Goal: Use online tool/utility: Use online tool/utility

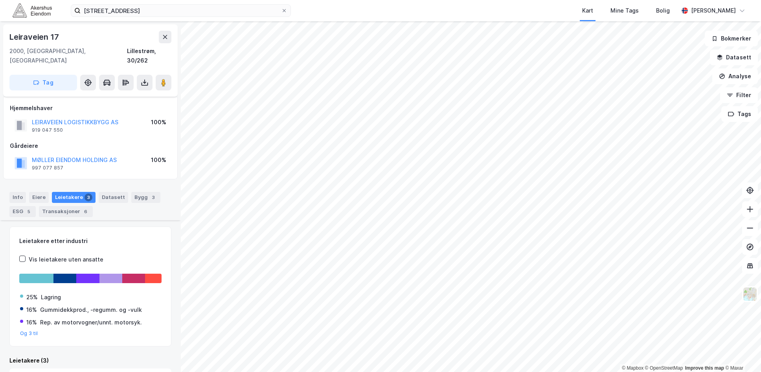
scroll to position [133, 0]
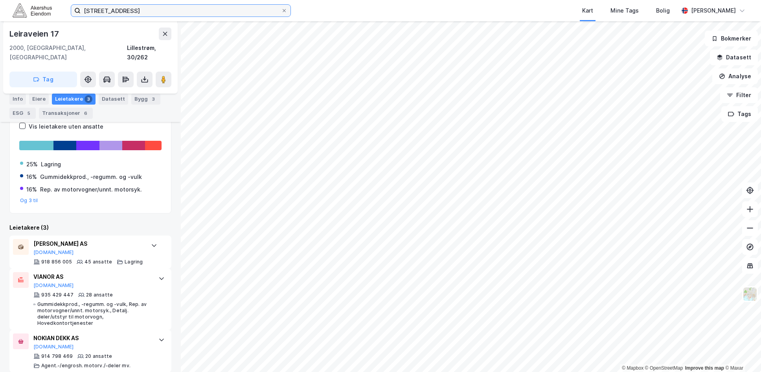
click at [111, 10] on input "[STREET_ADDRESS]" at bounding box center [181, 11] width 201 height 12
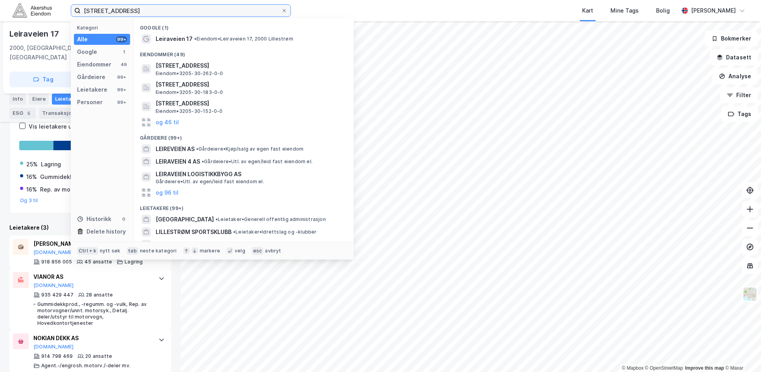
click at [111, 10] on input "[STREET_ADDRESS]" at bounding box center [181, 11] width 201 height 12
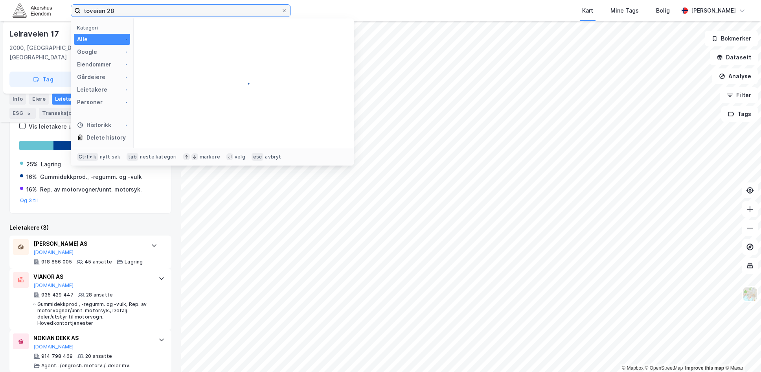
type input "toveien 28"
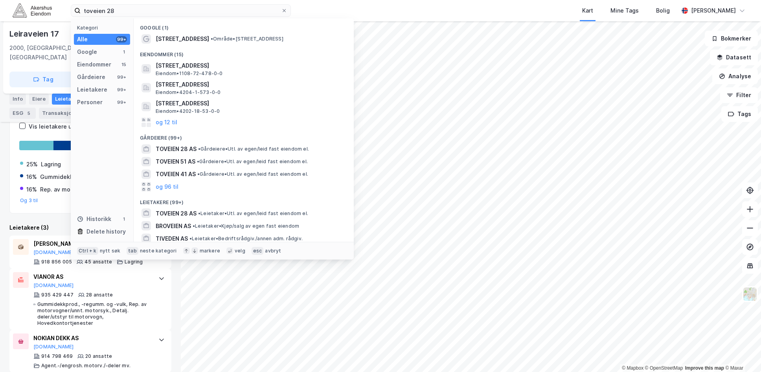
click at [160, 46] on div "Eiendommer (15)" at bounding box center [244, 52] width 220 height 14
click at [164, 40] on span "[STREET_ADDRESS]" at bounding box center [182, 38] width 53 height 9
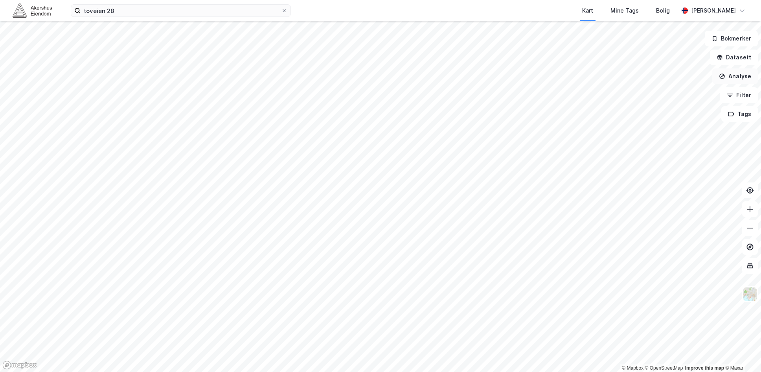
click at [747, 75] on button "Analyse" at bounding box center [736, 76] width 46 height 16
click at [665, 94] on div "Tegn område" at bounding box center [667, 93] width 68 height 7
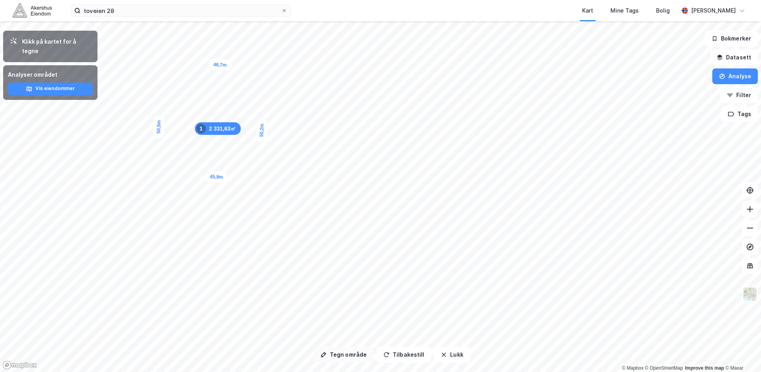
click at [343, 350] on button "Tegn område" at bounding box center [344, 355] width 60 height 16
